Goal: Task Accomplishment & Management: Use online tool/utility

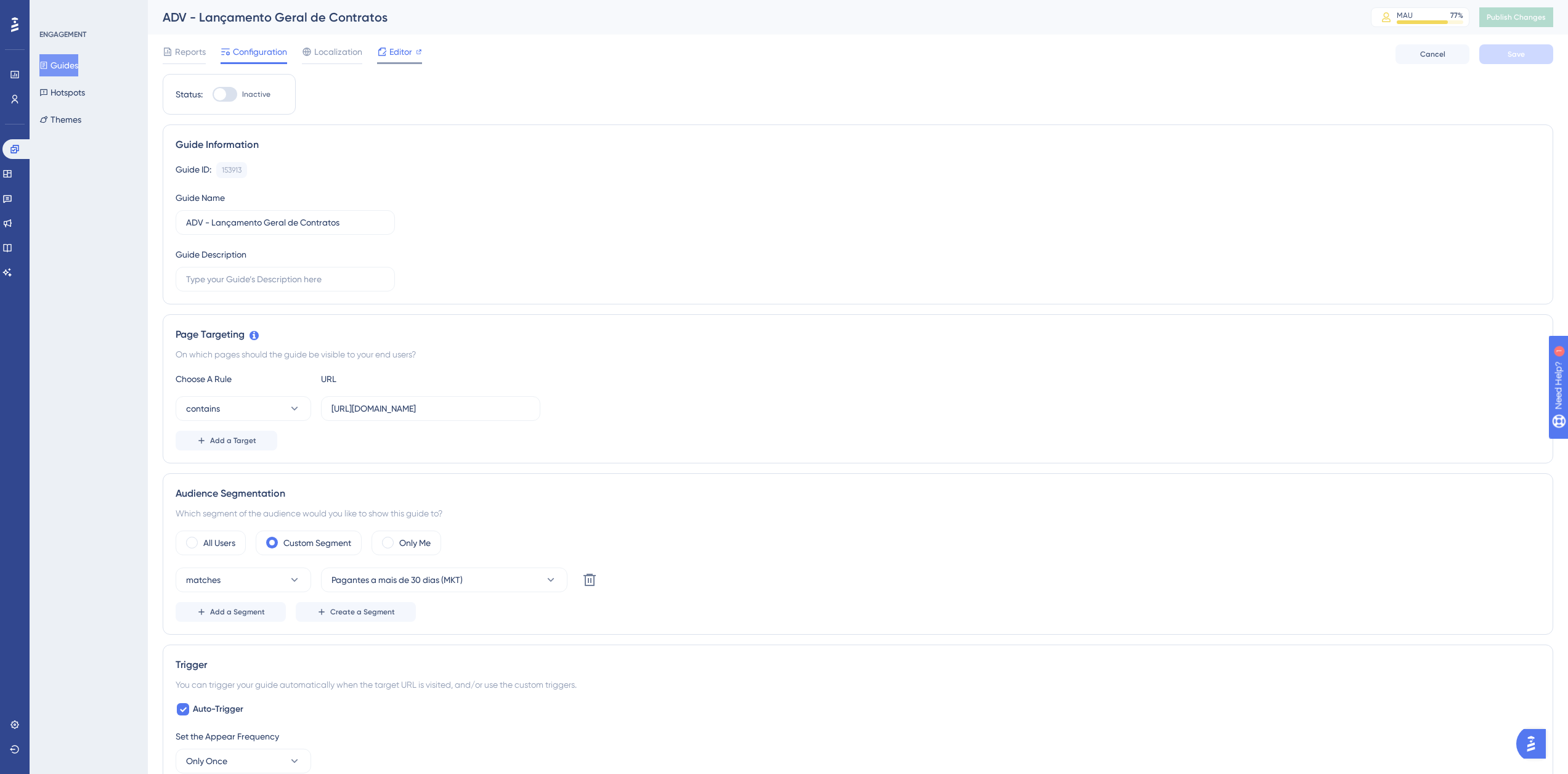
click at [397, 51] on span "Editor" at bounding box center [401, 51] width 23 height 15
click at [395, 59] on span "Editor" at bounding box center [401, 51] width 23 height 15
click at [1534, 12] on span "Publish Changes" at bounding box center [1516, 17] width 59 height 10
click at [407, 53] on span "Editor" at bounding box center [401, 51] width 23 height 15
